Goal: Task Accomplishment & Management: Manage account settings

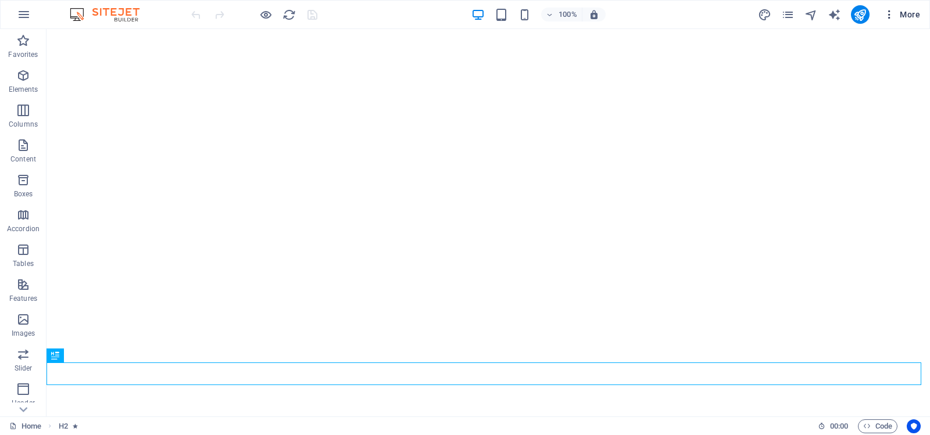
click at [889, 14] on icon "button" at bounding box center [889, 15] width 12 height 12
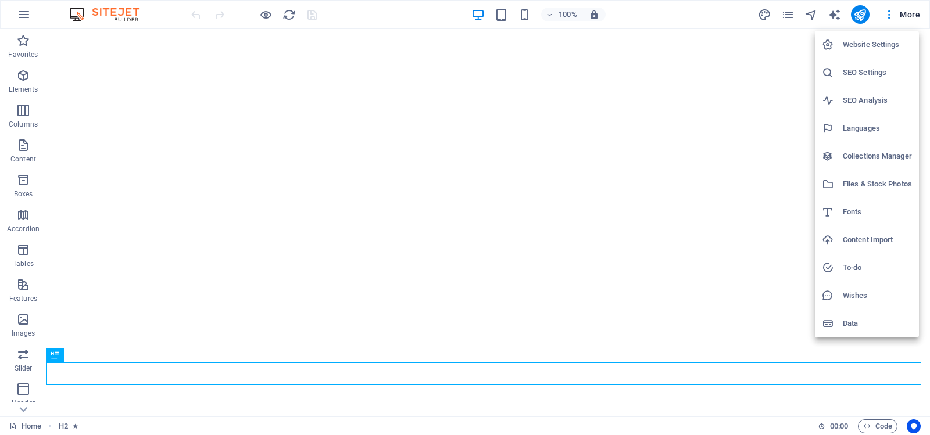
click at [866, 44] on h6 "Website Settings" at bounding box center [877, 45] width 69 height 14
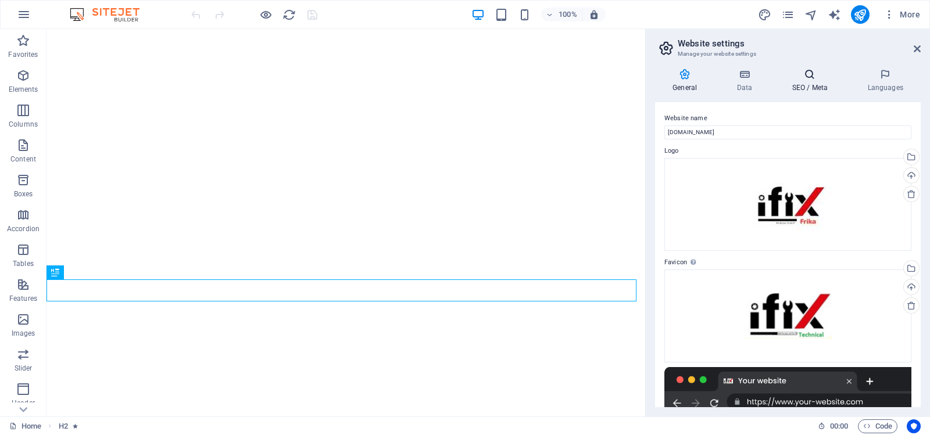
click at [807, 78] on icon at bounding box center [809, 75] width 71 height 12
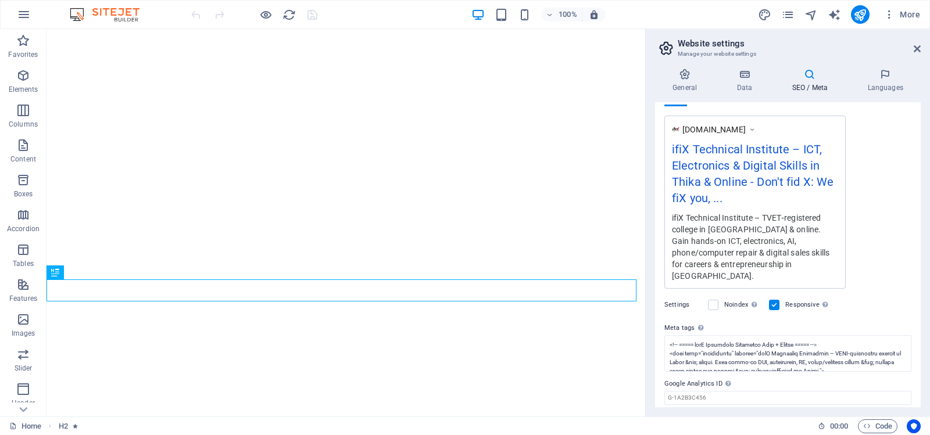
scroll to position [218, 0]
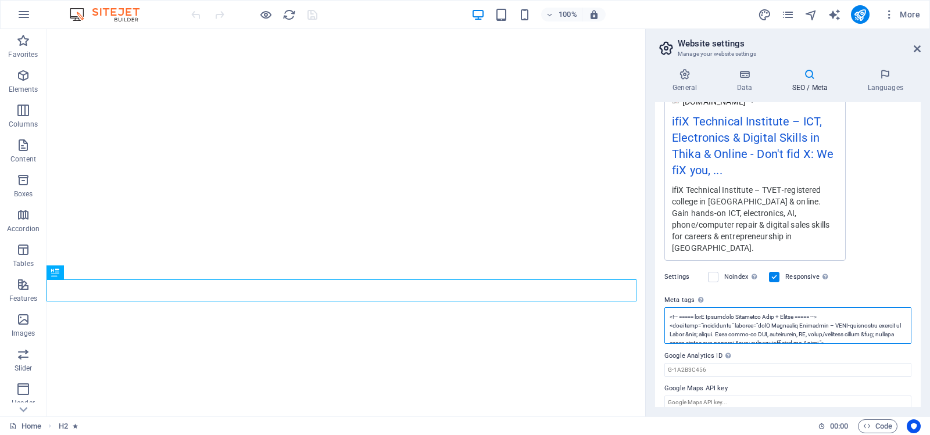
click at [765, 313] on textarea "Meta tags Enter HTML code here that will be placed inside the tags of your webs…" at bounding box center [787, 325] width 247 height 37
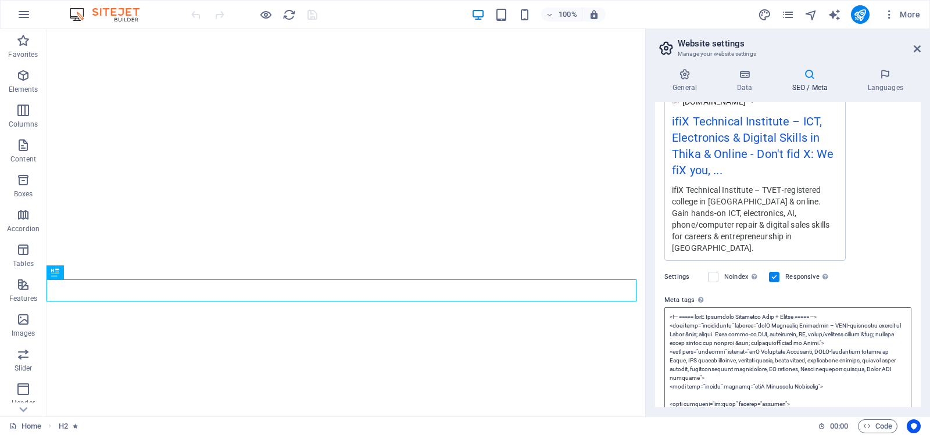
paste textarea "lorE Ipsumdolo Sitametco: Adip Elit sed Doei Tempor.inc UTLA-ET --> <dolo> <mag…"
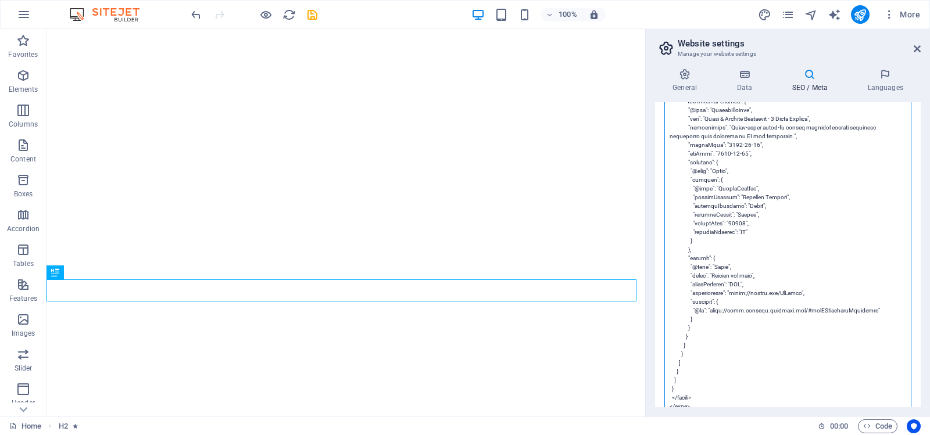
scroll to position [183, 0]
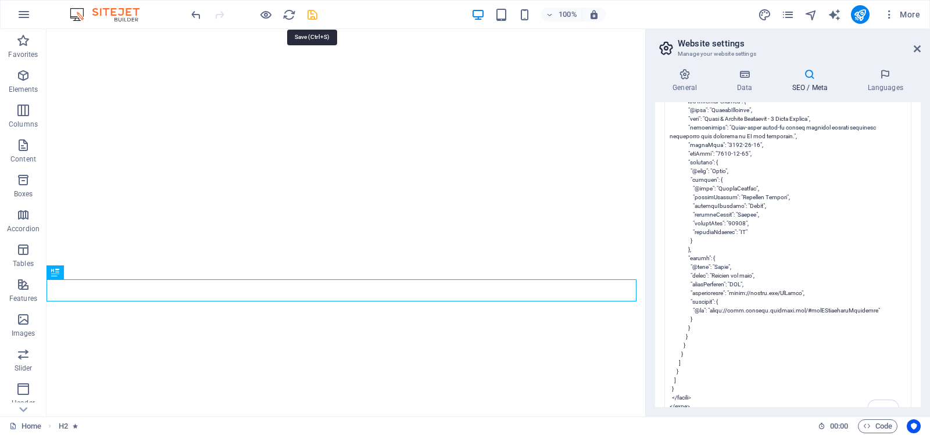
click at [309, 15] on body "ifiX Technical Institute Home Favorites Elements Columns Content Boxes Accordio…" at bounding box center [465, 217] width 930 height 435
type textarea "<!-- lorE Ipsumdolo Sitametco: Adip Elit sed Doei Tempor.inc UTLA-ET --> <dolo …"
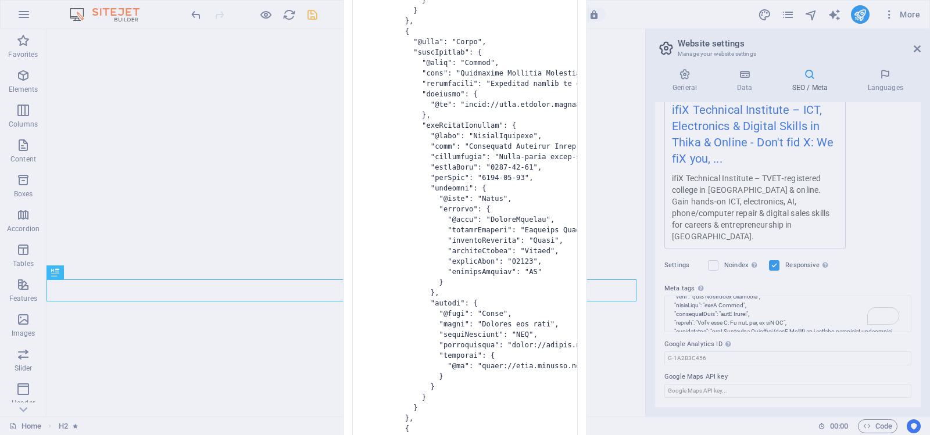
scroll to position [218, 0]
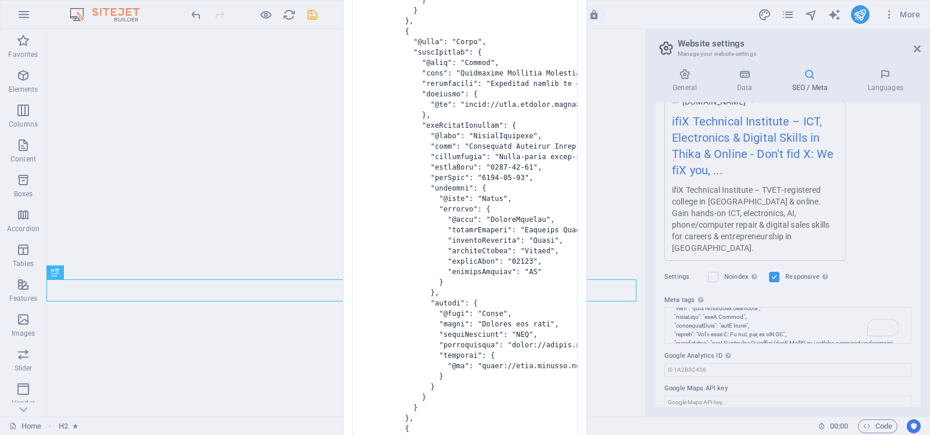
click at [749, 190] on div "Invalid HTML You have entered the following invalid HTML code (e.g. missing clo…" at bounding box center [465, 217] width 930 height 435
click at [660, 15] on div "Invalid HTML You have entered the following invalid HTML code (e.g. missing clo…" at bounding box center [465, 217] width 930 height 435
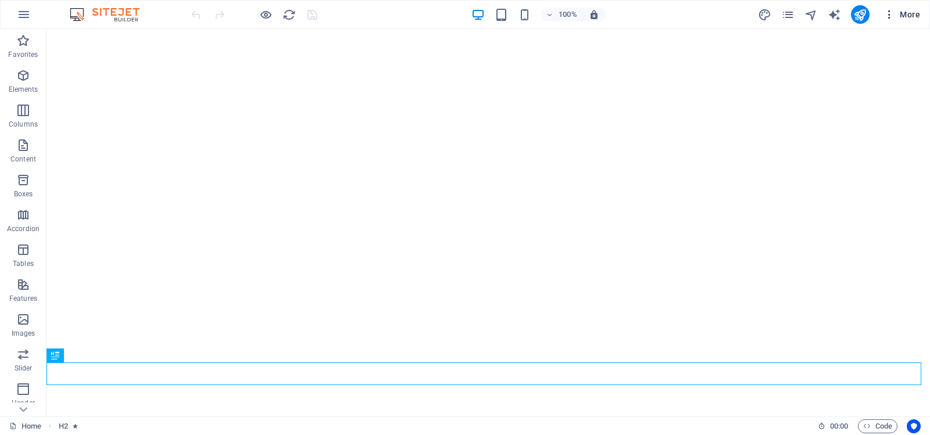
click at [898, 14] on span "More" at bounding box center [901, 15] width 37 height 12
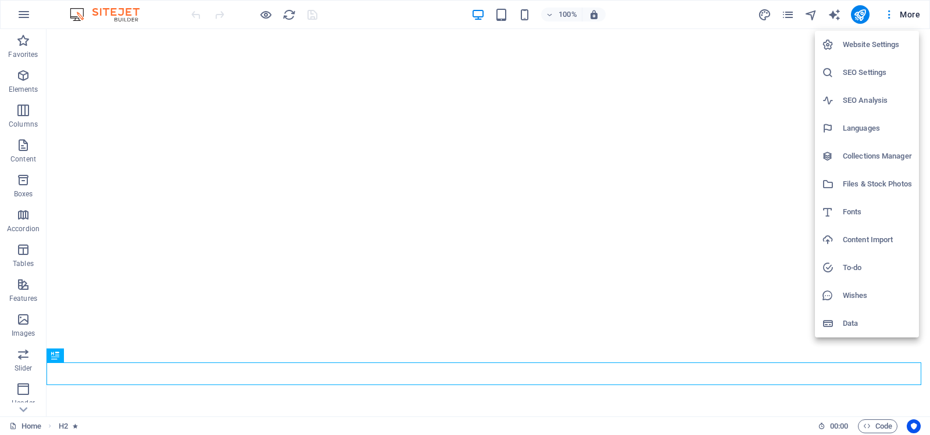
click at [864, 42] on h6 "Website Settings" at bounding box center [877, 45] width 69 height 14
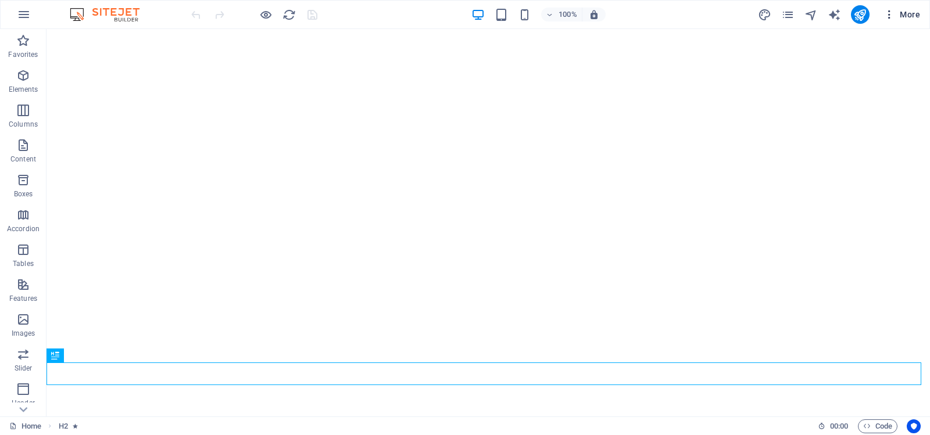
click at [904, 12] on span "More" at bounding box center [901, 15] width 37 height 12
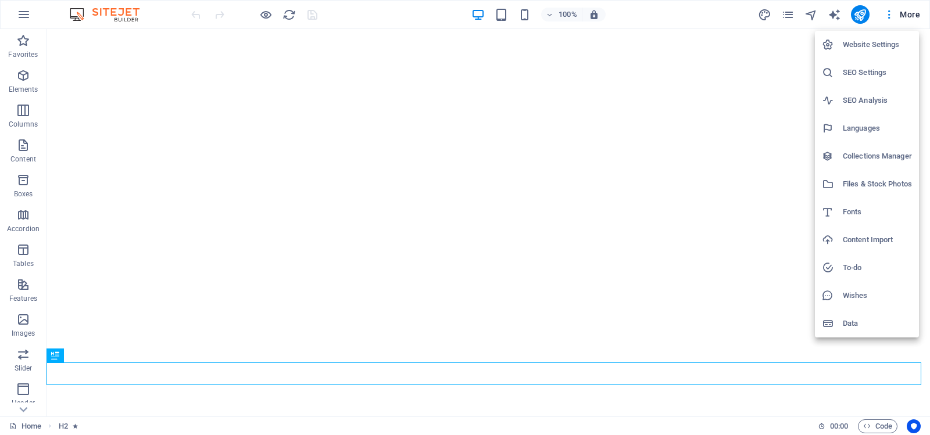
click at [867, 41] on h6 "Website Settings" at bounding box center [877, 45] width 69 height 14
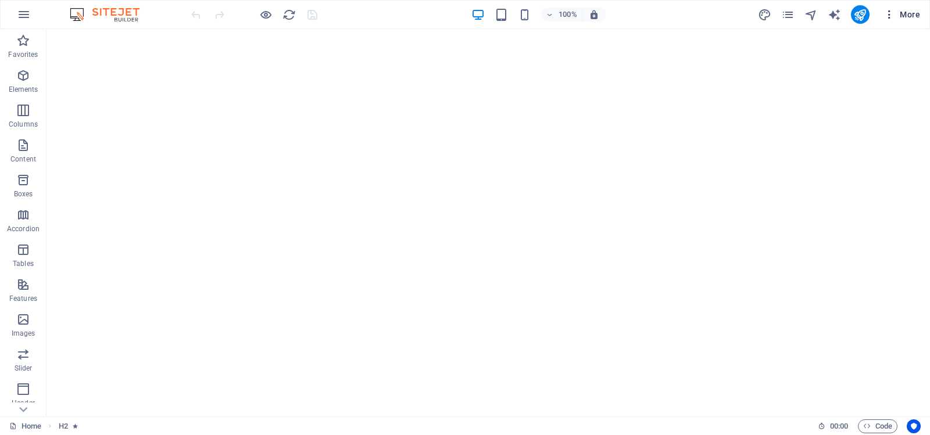
click at [908, 13] on span "More" at bounding box center [901, 15] width 37 height 12
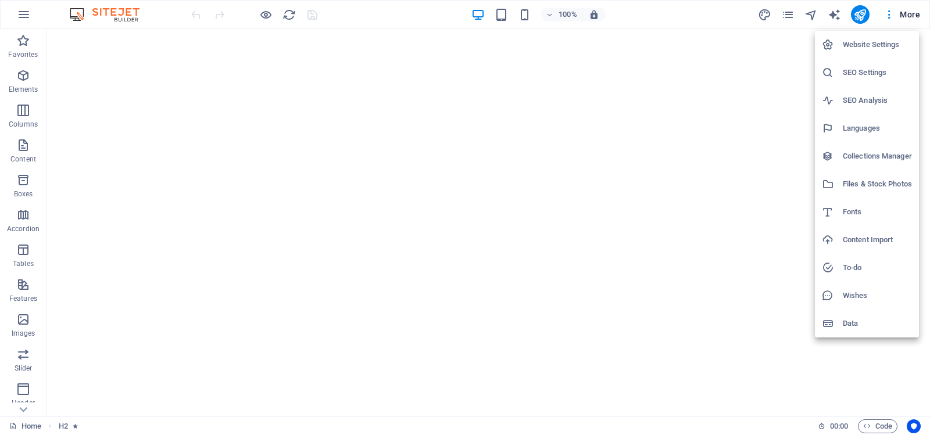
click at [855, 40] on h6 "Website Settings" at bounding box center [877, 45] width 69 height 14
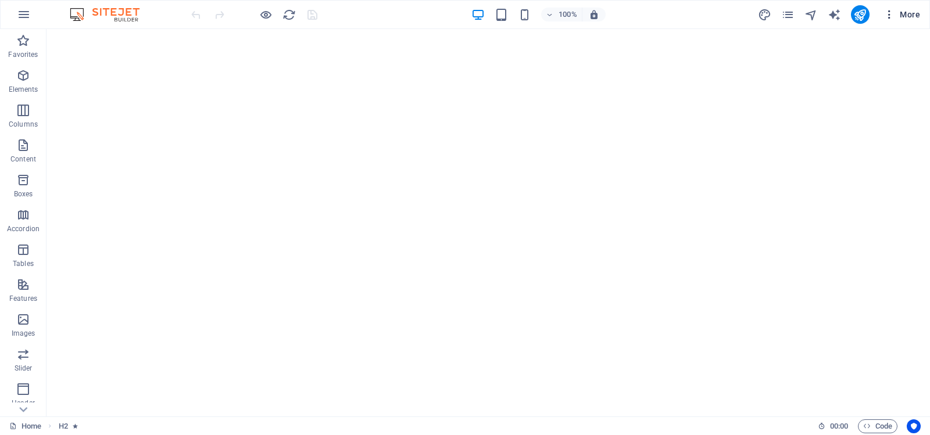
click at [889, 14] on icon "button" at bounding box center [889, 15] width 12 height 12
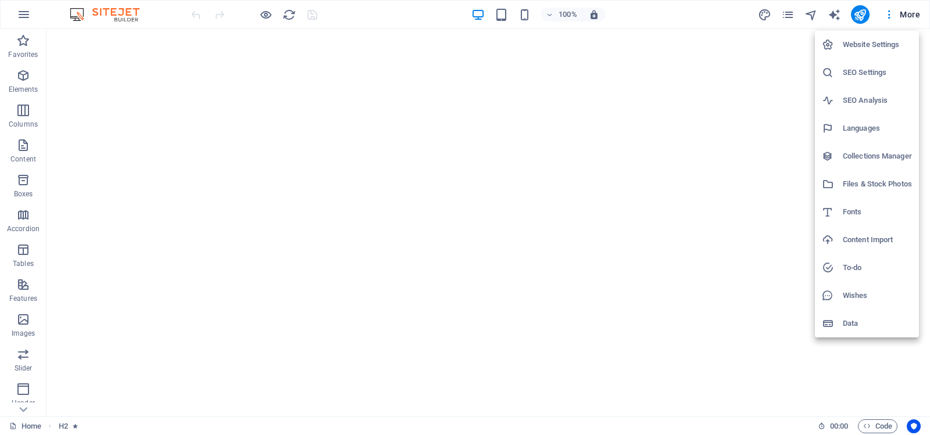
click at [873, 45] on h6 "Website Settings" at bounding box center [877, 45] width 69 height 14
